Goal: Navigation & Orientation: Find specific page/section

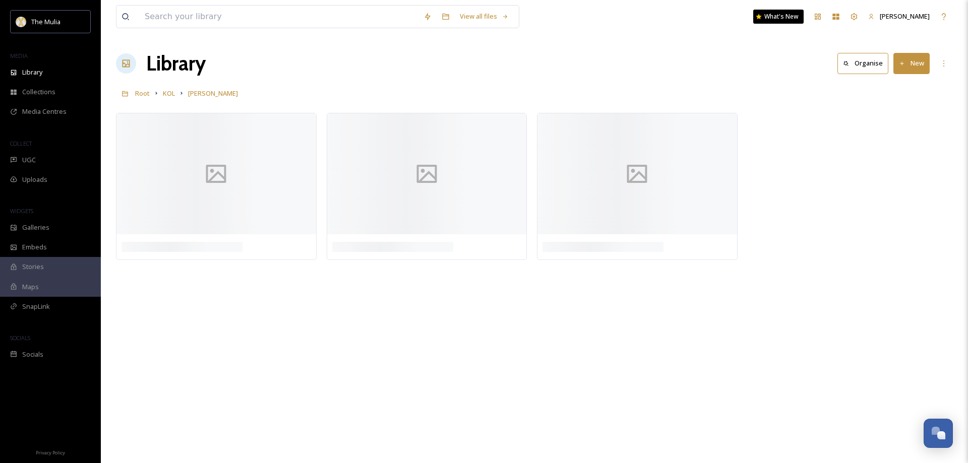
scroll to position [750, 0]
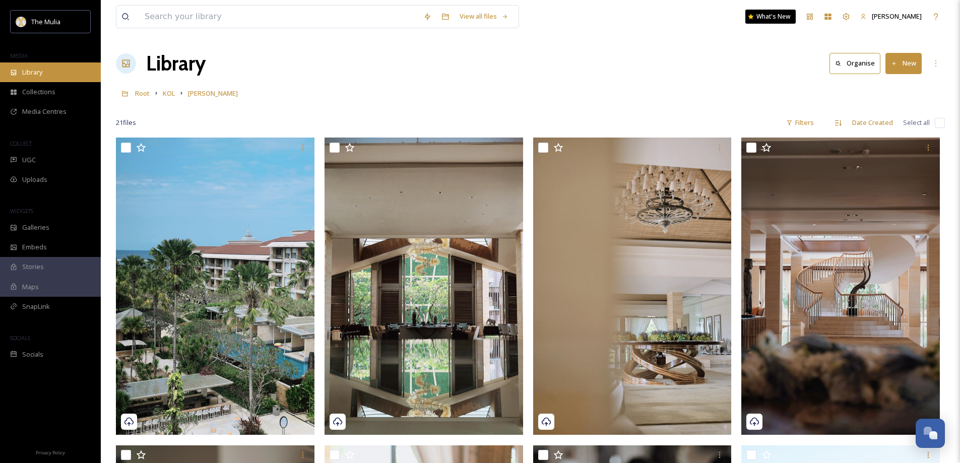
click at [40, 79] on div "Library" at bounding box center [50, 73] width 101 height 20
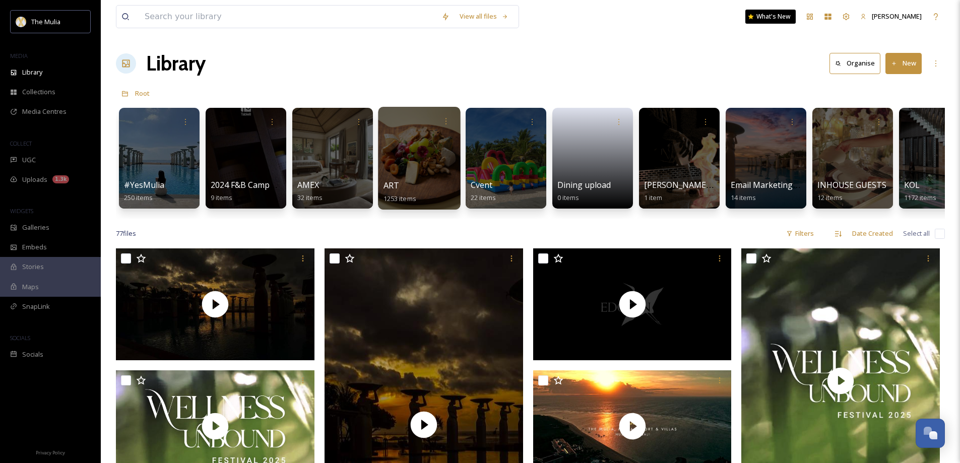
click at [419, 186] on div "ART 1253 items" at bounding box center [420, 191] width 72 height 25
click at [395, 187] on span "ART" at bounding box center [392, 185] width 16 height 11
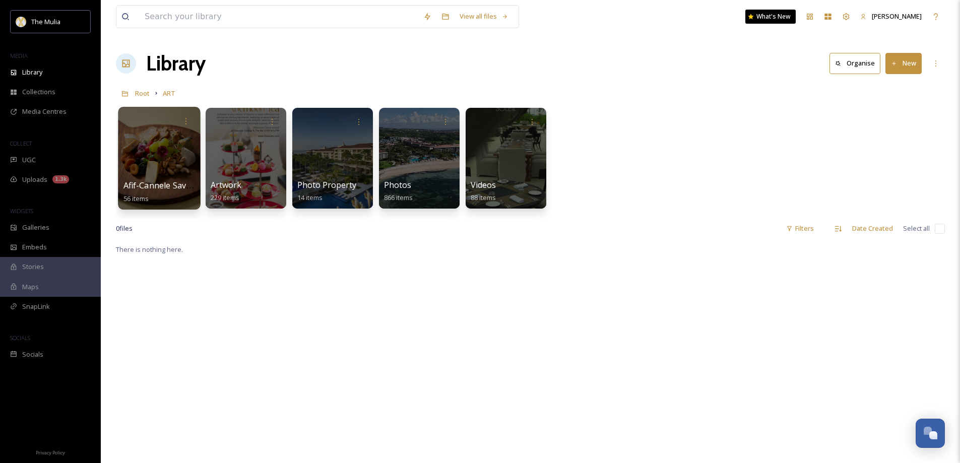
click at [178, 189] on span "Afif-Cannele Savoury" at bounding box center [164, 185] width 81 height 11
click at [146, 189] on span "Afif-Cannele Savoury" at bounding box center [164, 185] width 81 height 11
click at [161, 188] on span "Afif-Cannele Savoury" at bounding box center [164, 185] width 81 height 11
click at [160, 180] on span "Afif-Cannele Savoury" at bounding box center [164, 185] width 81 height 11
click at [170, 188] on span "Afif-Cannele Savoury" at bounding box center [164, 185] width 81 height 11
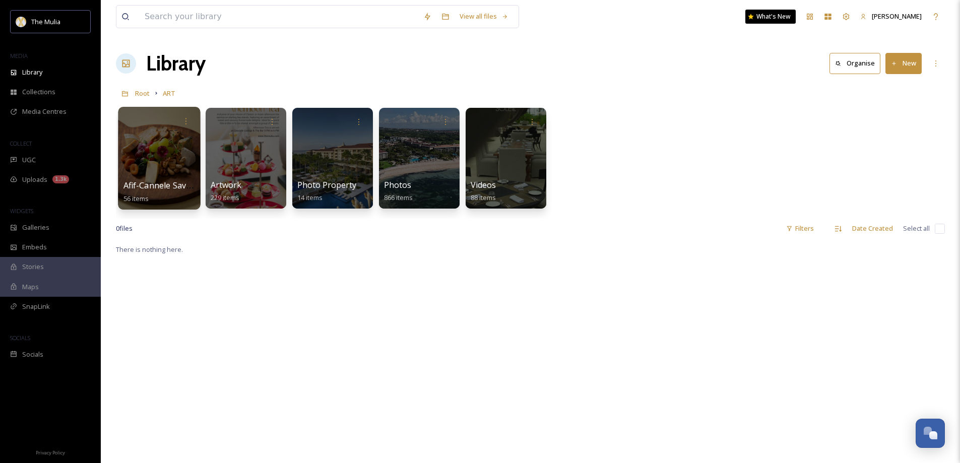
click at [170, 188] on span "Afif-Cannele Savoury" at bounding box center [164, 185] width 81 height 11
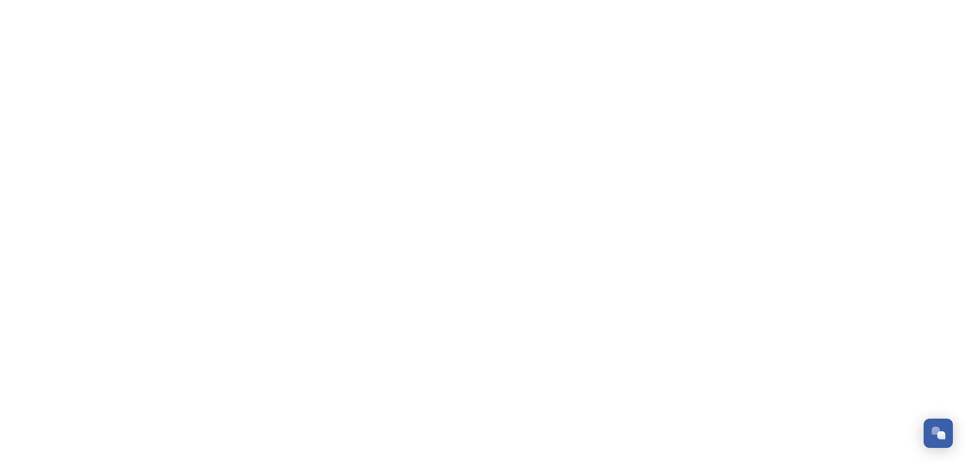
scroll to position [750, 0]
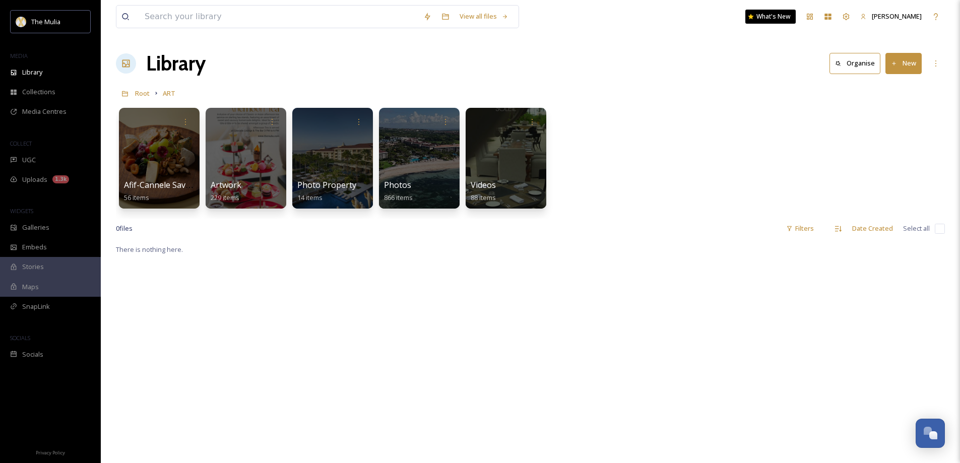
scroll to position [741, 0]
click at [153, 181] on span "Afif-Cannele Savoury" at bounding box center [164, 185] width 81 height 11
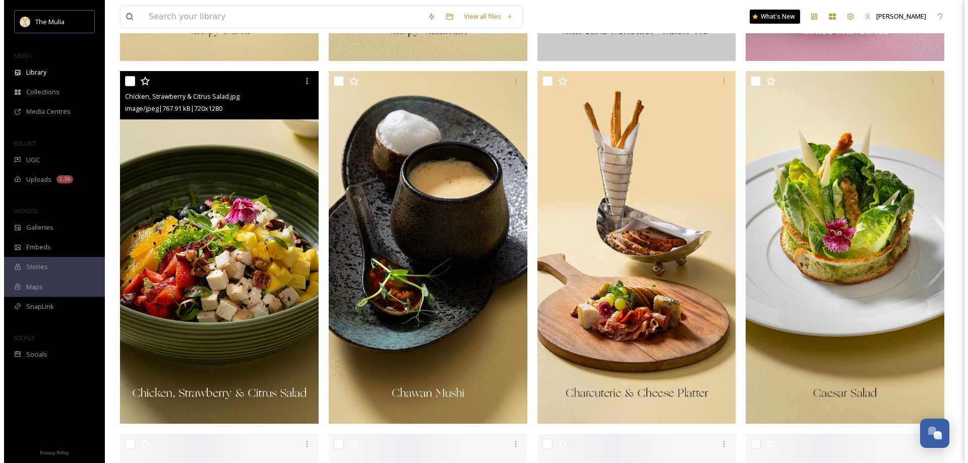
scroll to position [4083, 0]
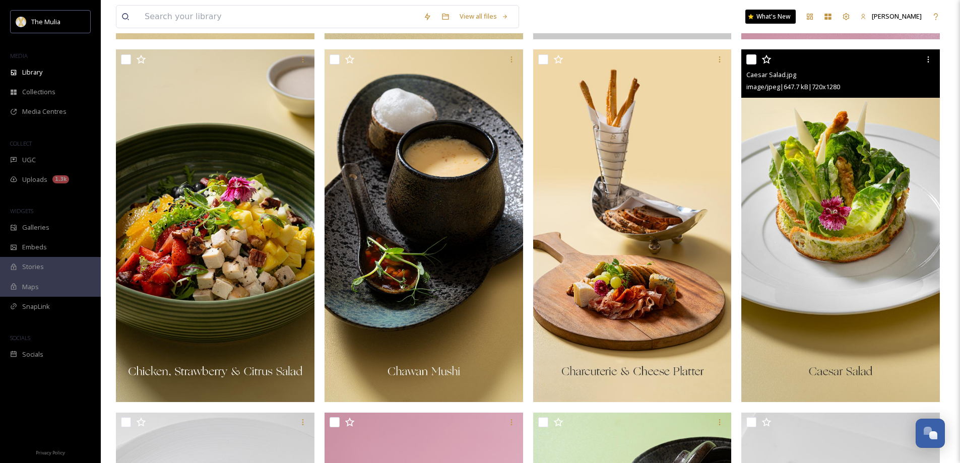
click at [872, 275] on img at bounding box center [841, 225] width 199 height 353
